Goal: Use online tool/utility: Use online tool/utility

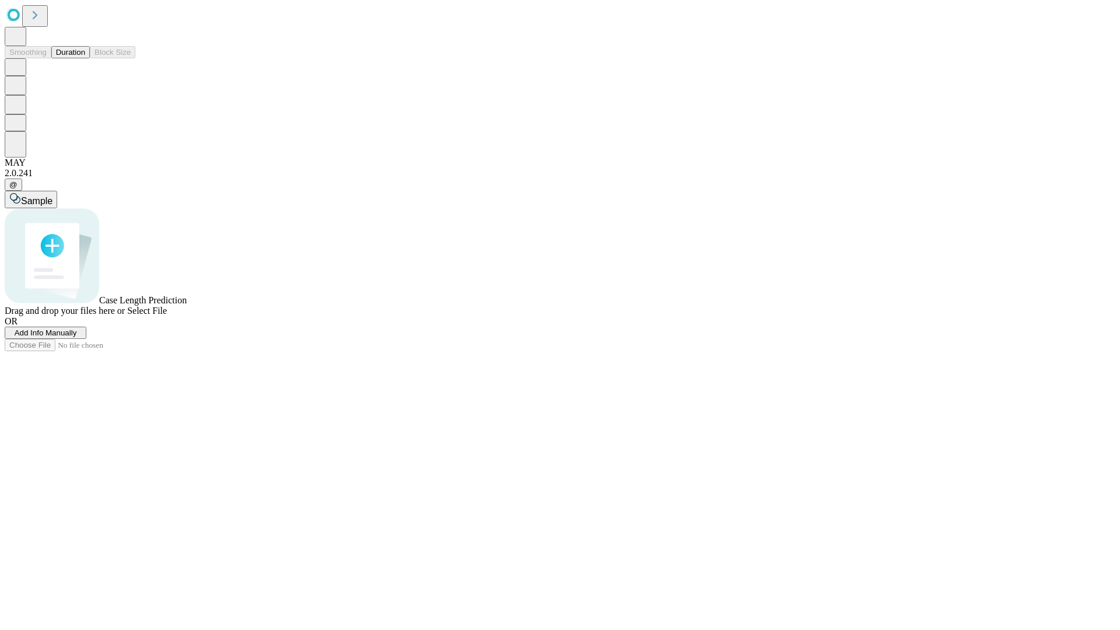
click at [85, 58] on button "Duration" at bounding box center [70, 52] width 38 height 12
click at [167, 316] on span "Select File" at bounding box center [147, 311] width 40 height 10
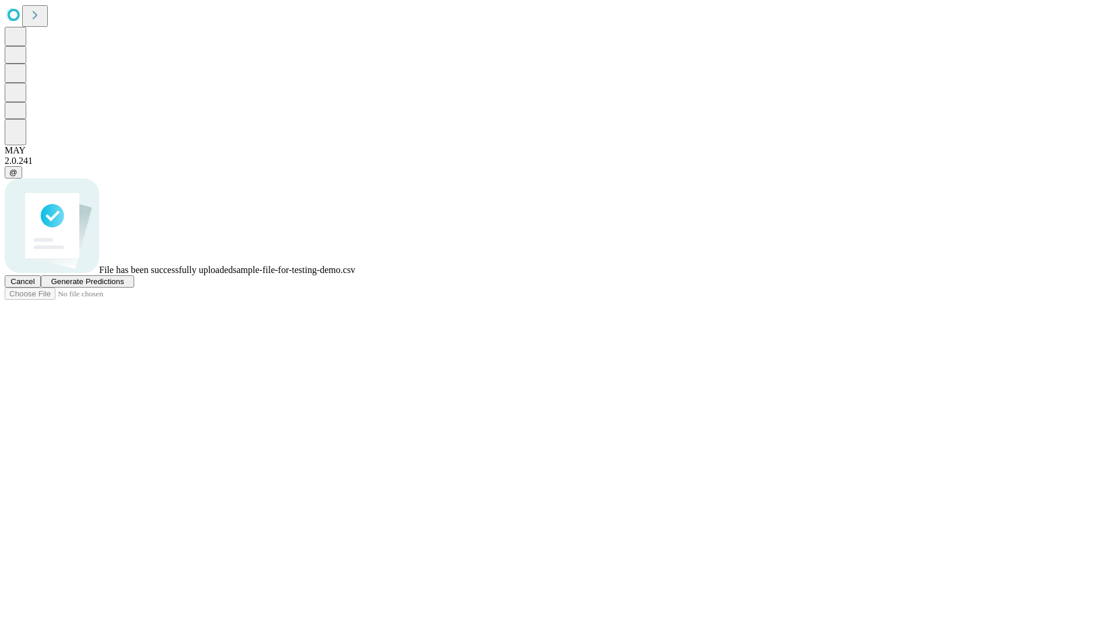
click at [124, 286] on span "Generate Predictions" at bounding box center [87, 281] width 73 height 9
